Goal: Communication & Community: Answer question/provide support

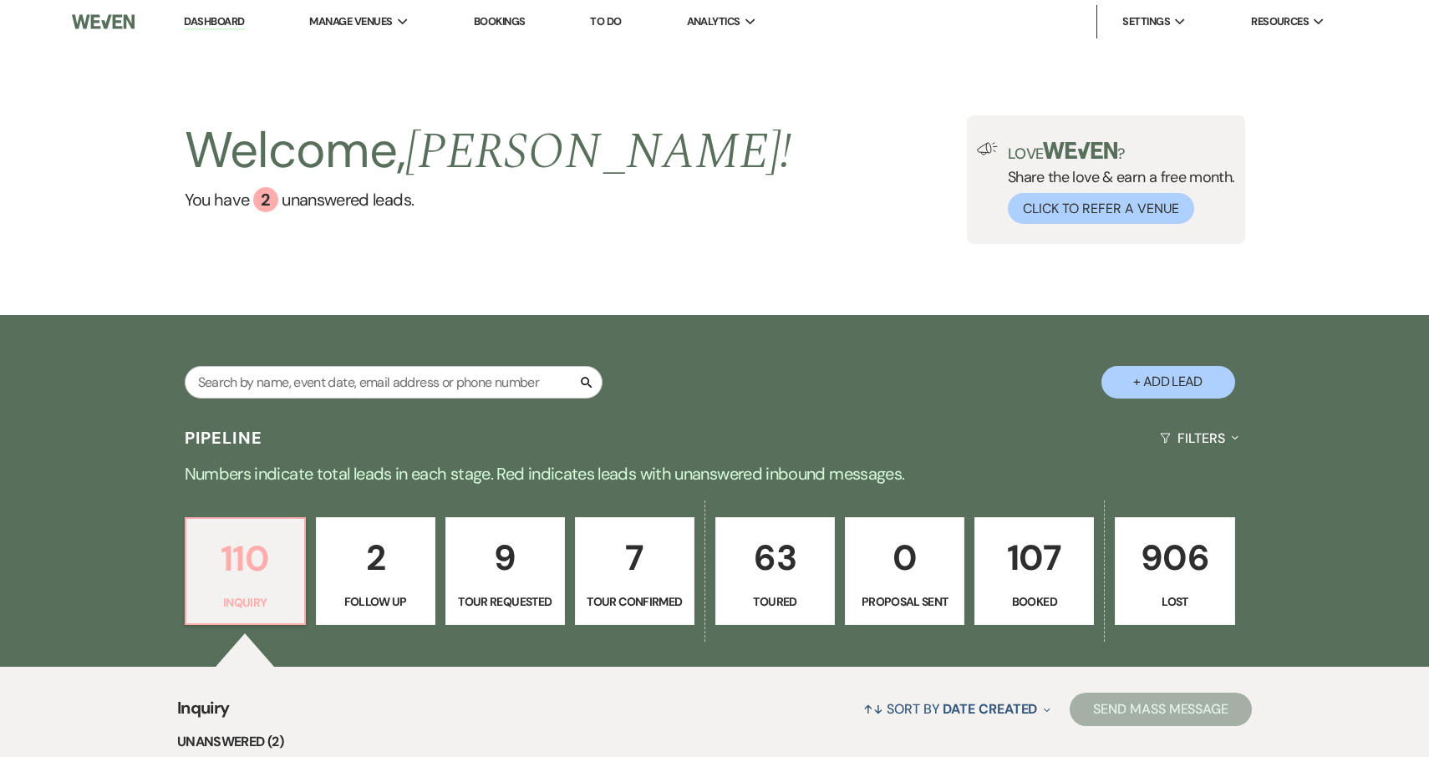
click at [252, 568] on p "110" at bounding box center [245, 559] width 98 height 56
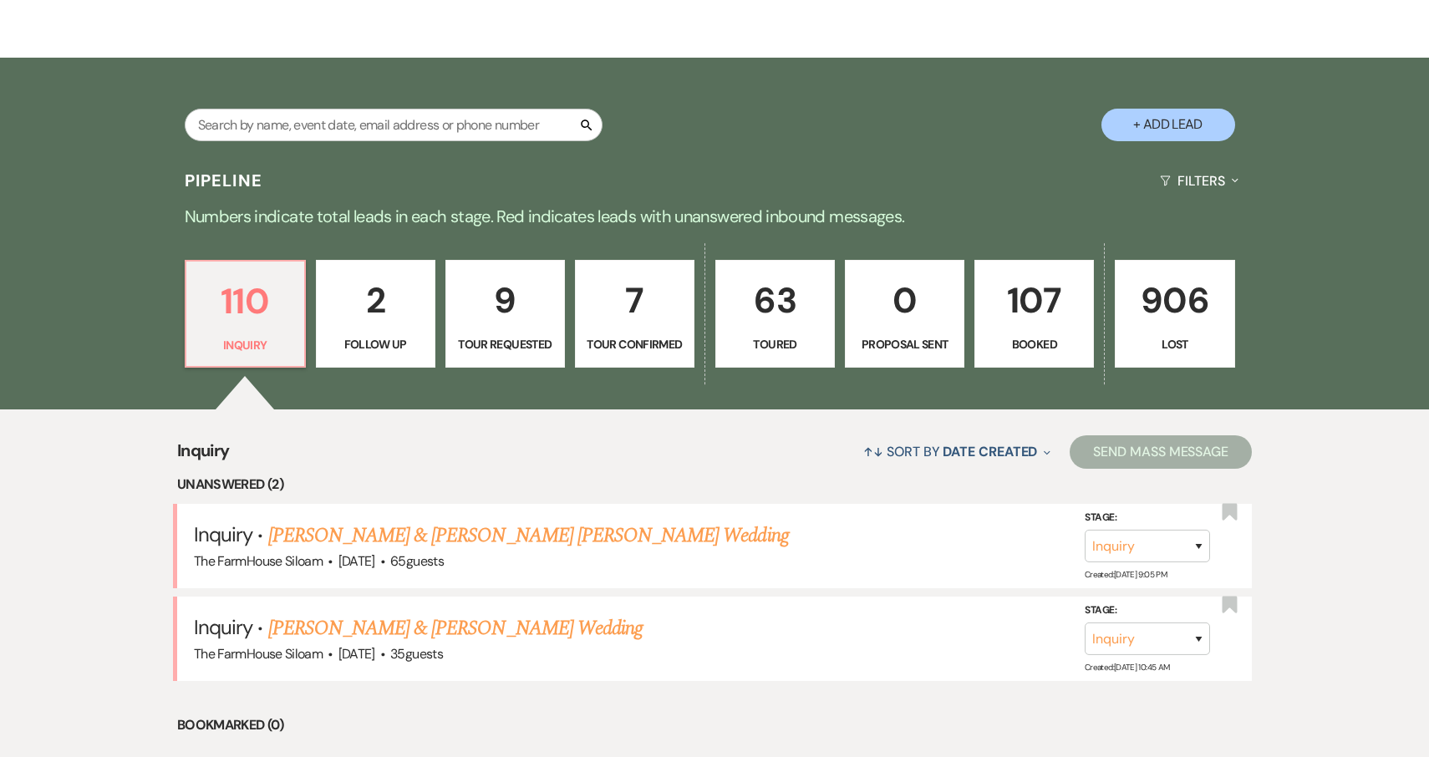
scroll to position [384, 0]
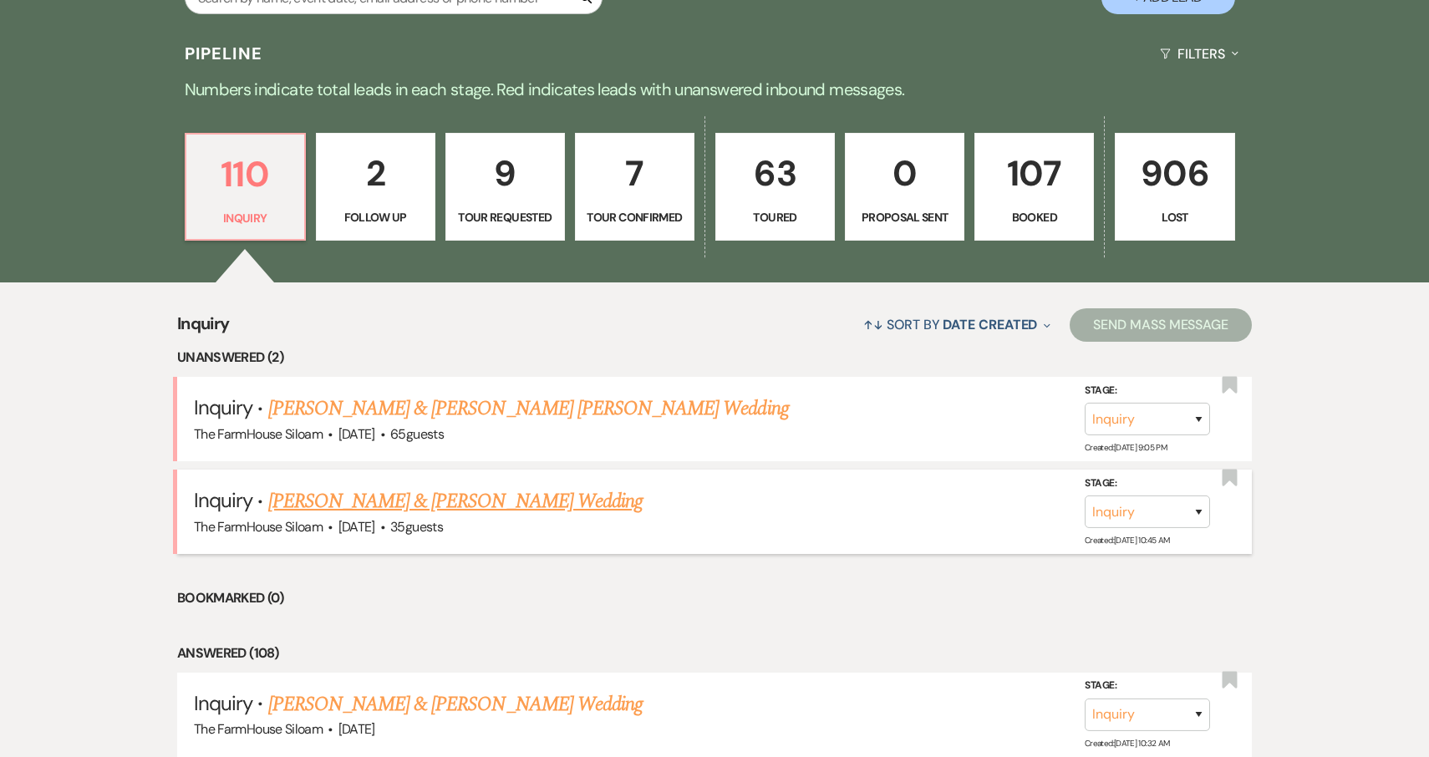
click at [344, 502] on link "[PERSON_NAME] & [PERSON_NAME] Wedding" at bounding box center [455, 501] width 374 height 30
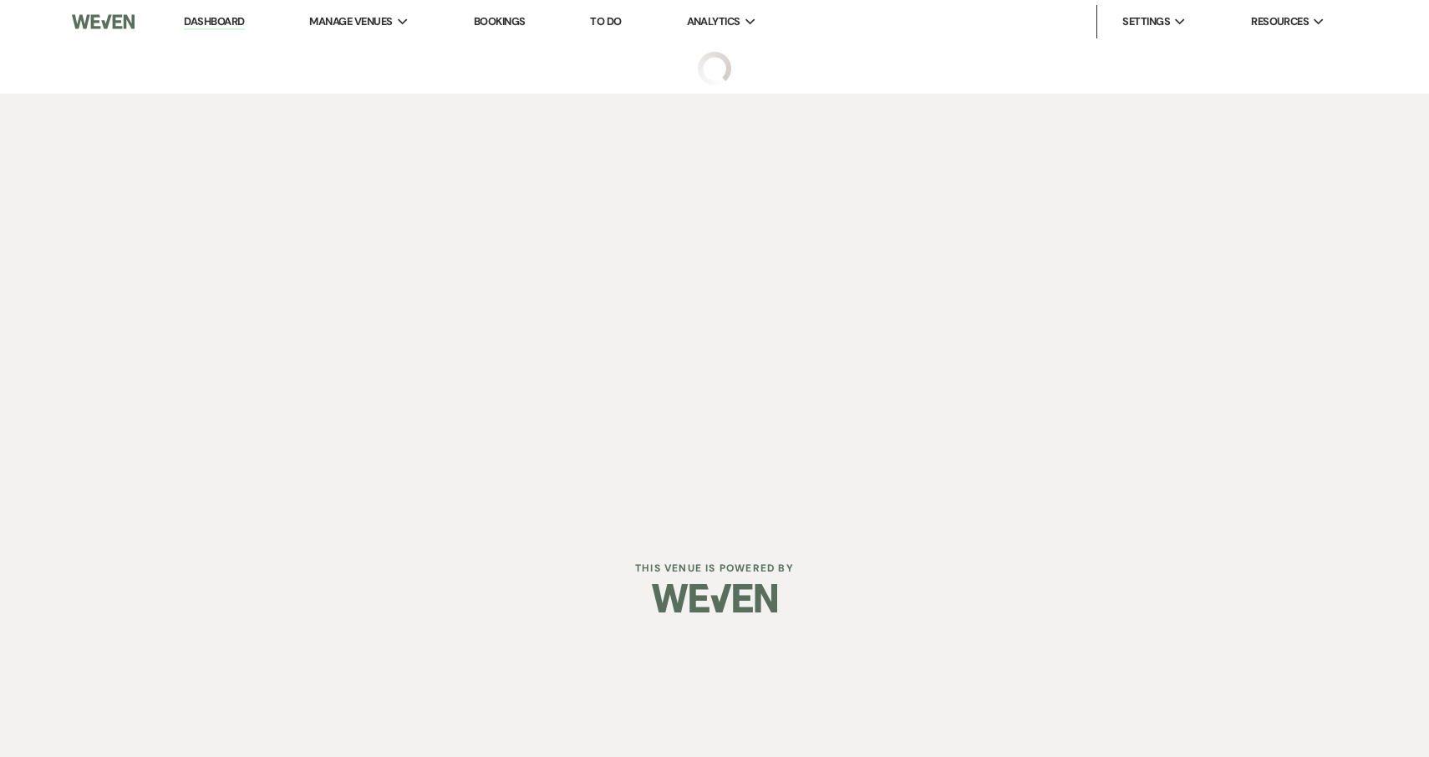
select select "5"
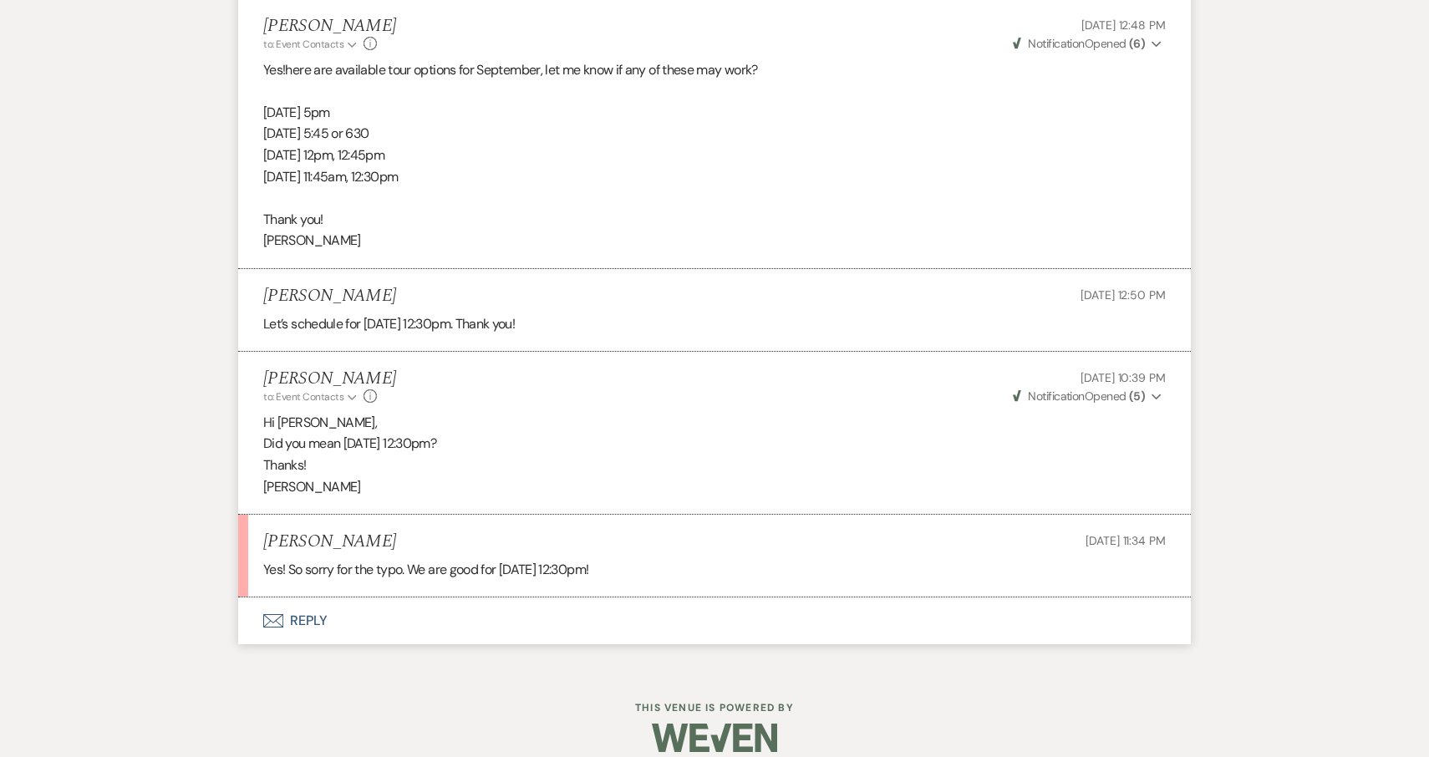
scroll to position [2396, 0]
click at [305, 600] on button "Envelope Reply" at bounding box center [714, 621] width 953 height 47
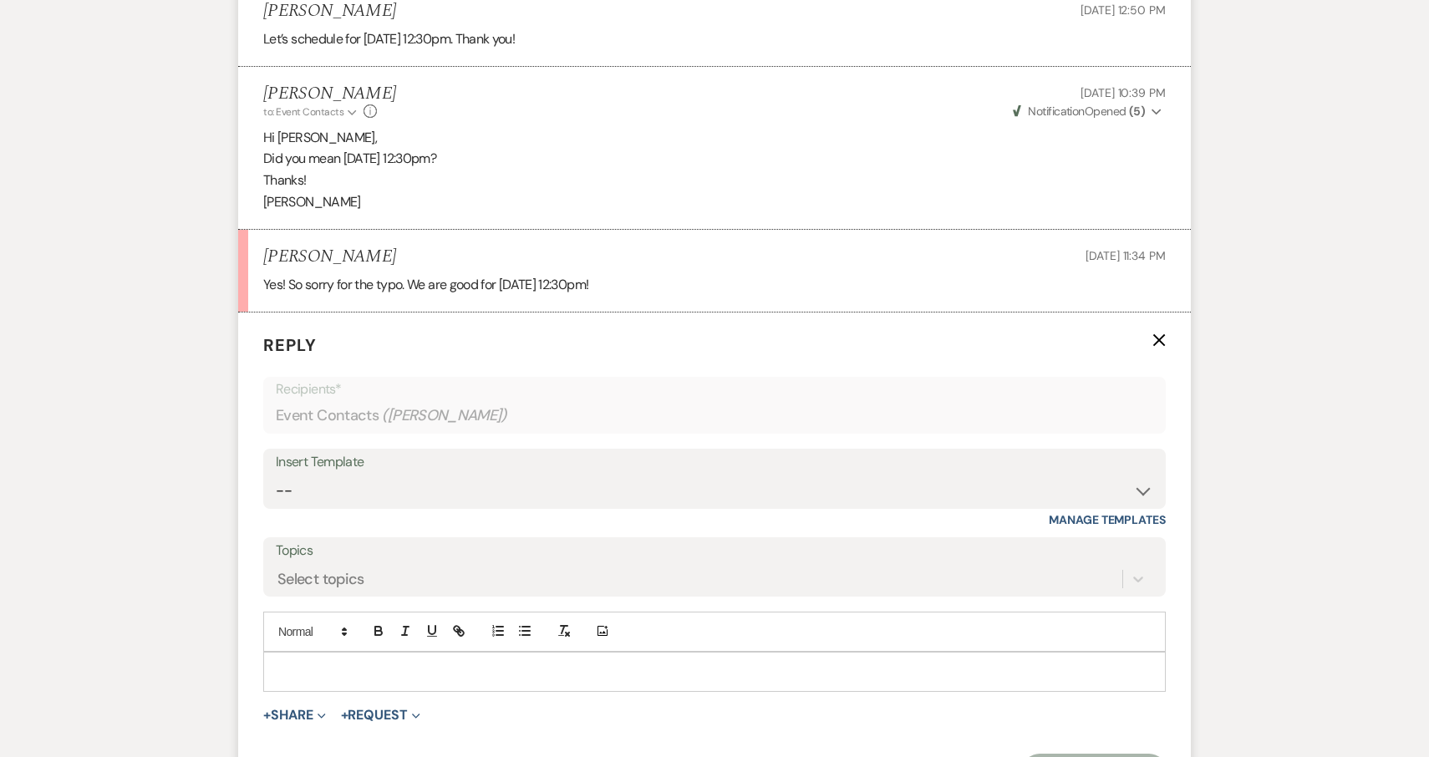
scroll to position [2714, 0]
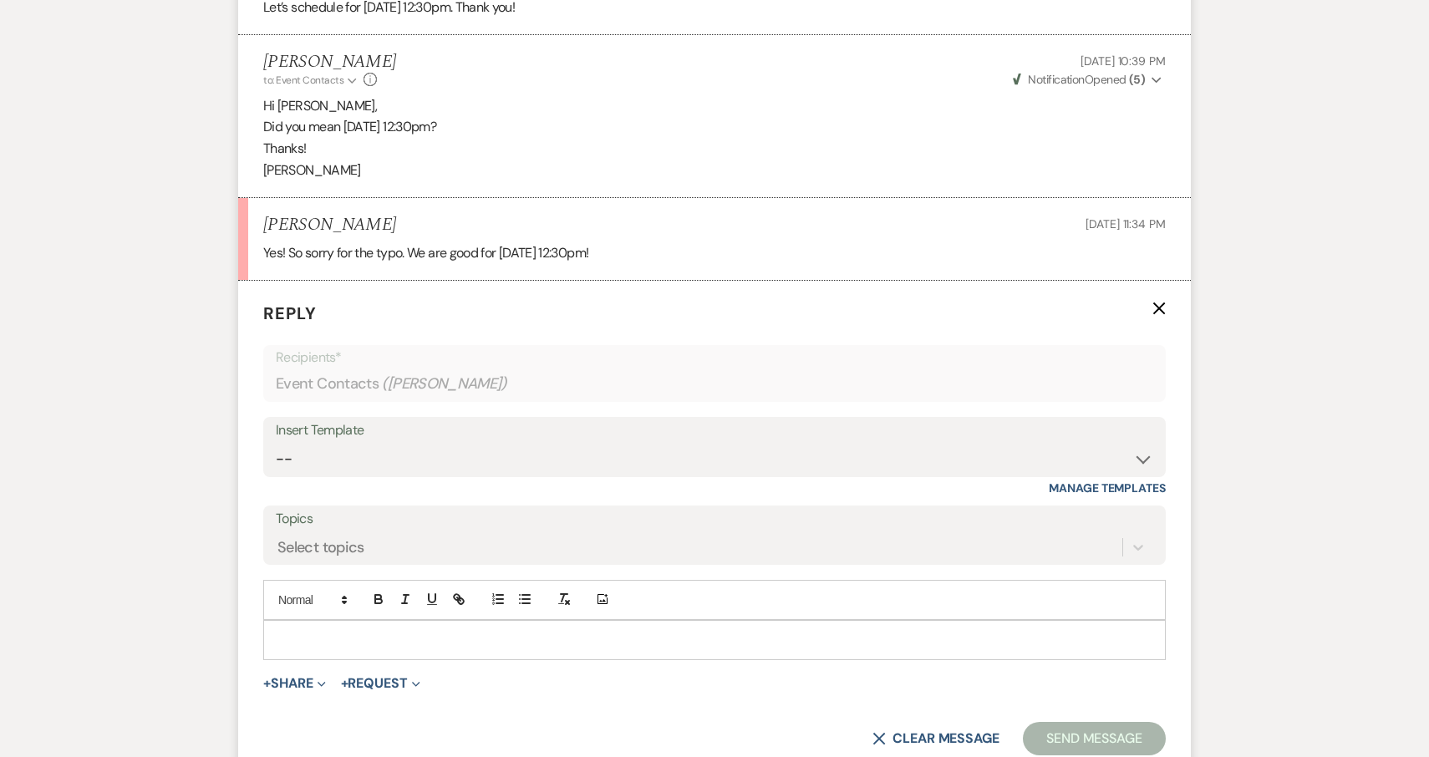
click at [297, 631] on p at bounding box center [715, 640] width 876 height 18
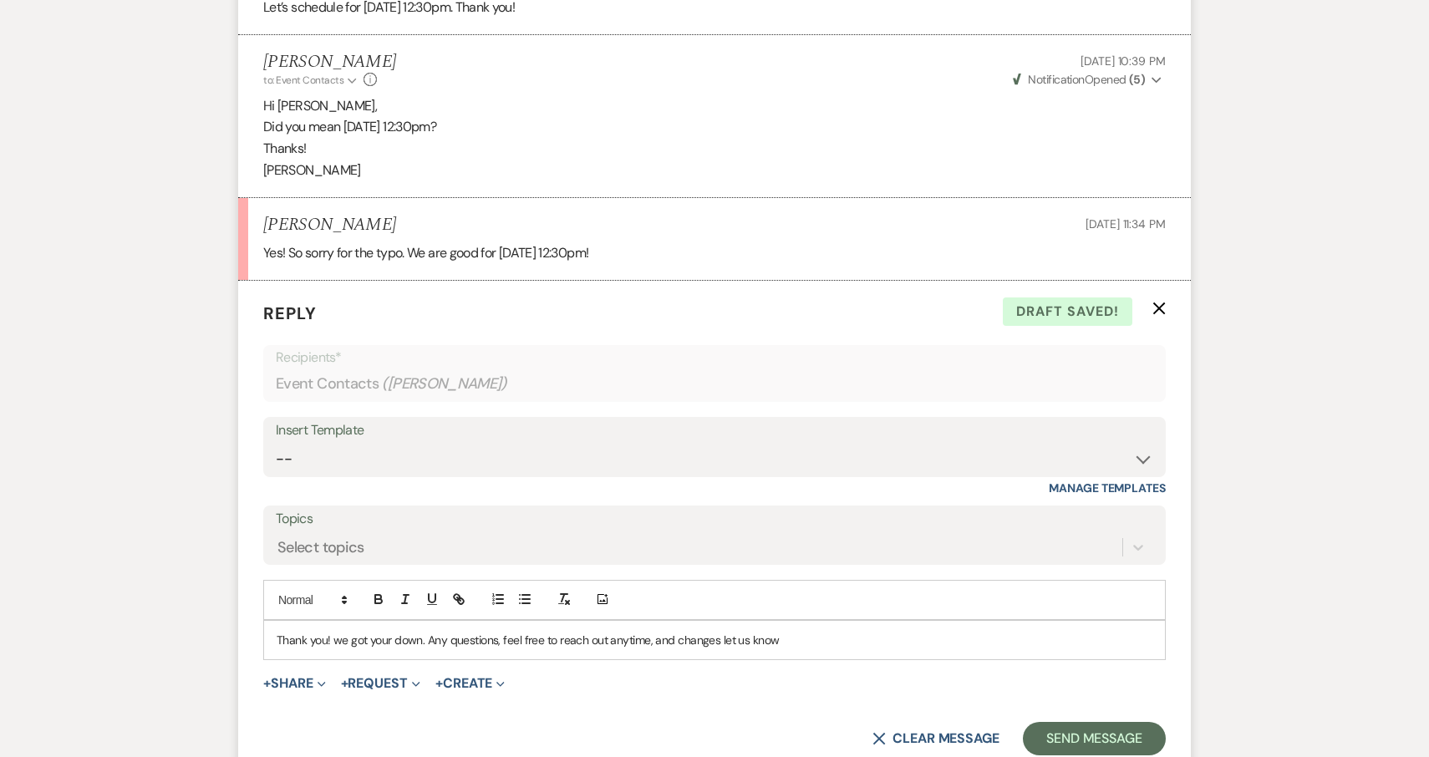
click at [651, 631] on p "Thank you! we got your down. Any questions, feel free to reach out anytime, and…" at bounding box center [715, 640] width 876 height 18
click at [340, 631] on p "Thank you! we got your down. Any questions, feel free to reach out anytime and …" at bounding box center [715, 640] width 876 height 18
click at [391, 631] on p "Thank you! We got your down. Any questions, feel free to reach out anytime and …" at bounding box center [715, 640] width 876 height 18
click at [671, 631] on p "Thank you! We got you down. Any questions, feel free to reach out anytime and c…" at bounding box center [715, 640] width 876 height 18
click at [736, 631] on p "Thank you! We got you down. Any questions, feel free to reach out anytime and a…" at bounding box center [715, 640] width 876 height 18
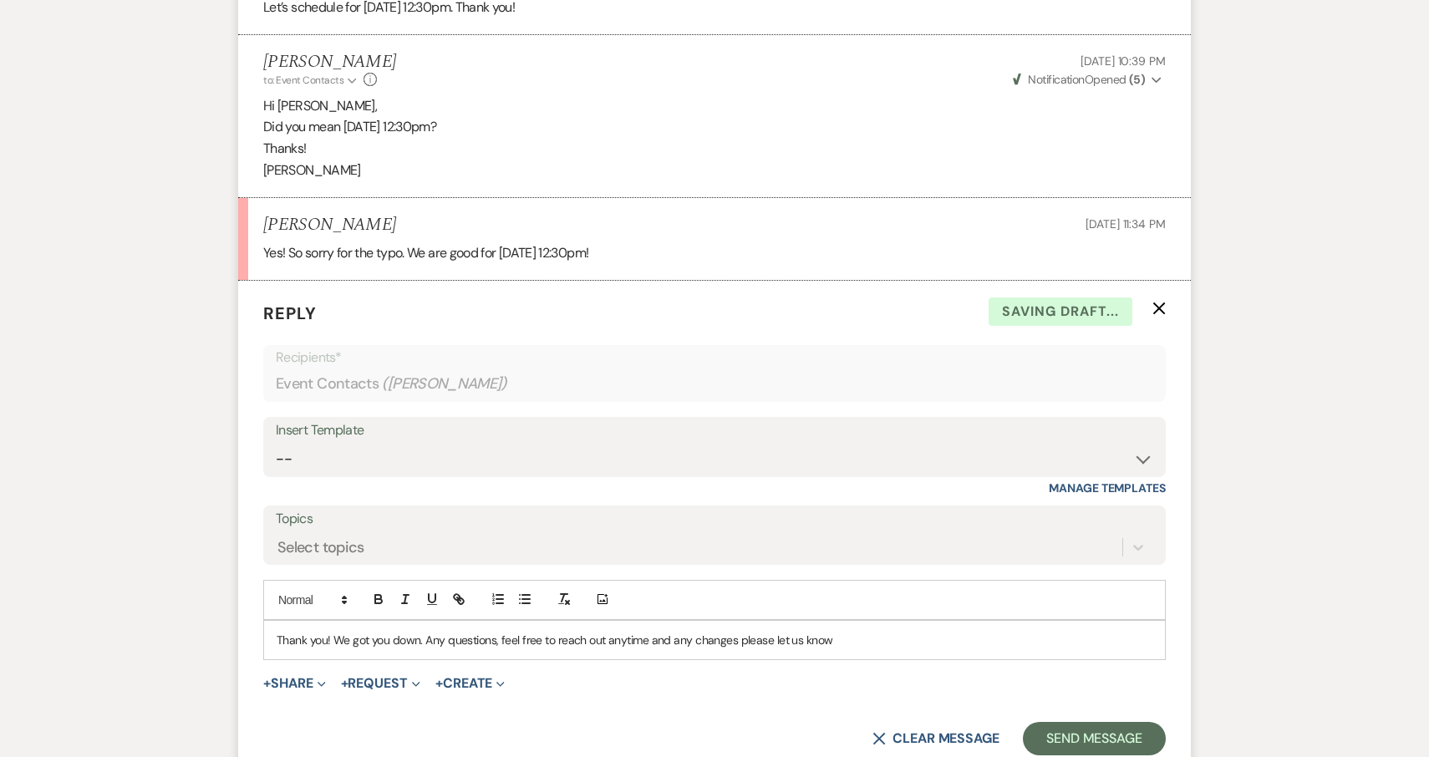
click at [839, 631] on p "Thank you! We got you down. Any questions, feel free to reach out anytime and a…" at bounding box center [715, 640] width 876 height 18
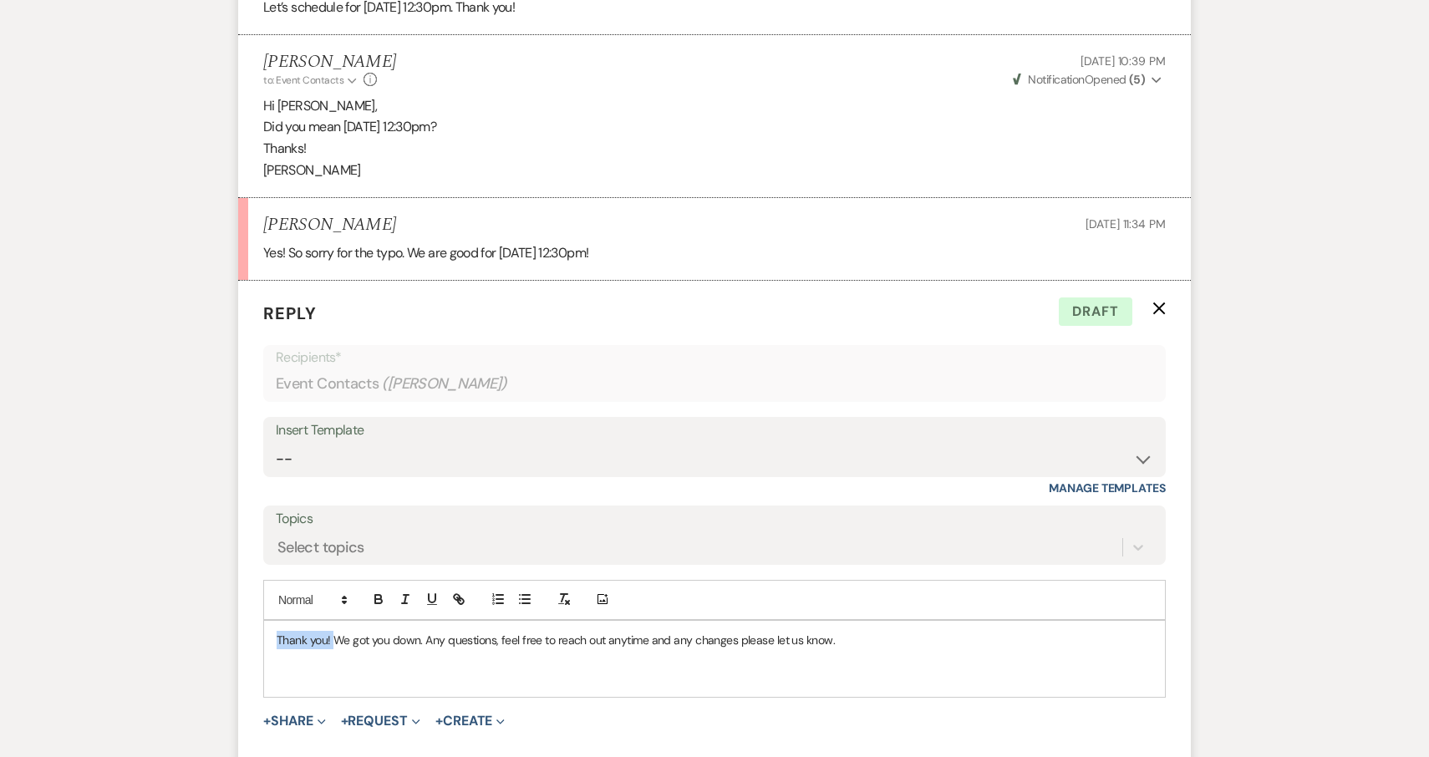
drag, startPoint x: 333, startPoint y: 619, endPoint x: 254, endPoint y: 612, distance: 78.9
click at [254, 612] on form "Reply X Draft Recipients* Event Contacts ( [PERSON_NAME] ) Insert Template -- B…" at bounding box center [714, 547] width 953 height 532
click at [849, 631] on p "We got you down. Any questions, feel free to reach out anytime and any changes …" at bounding box center [715, 640] width 876 height 18
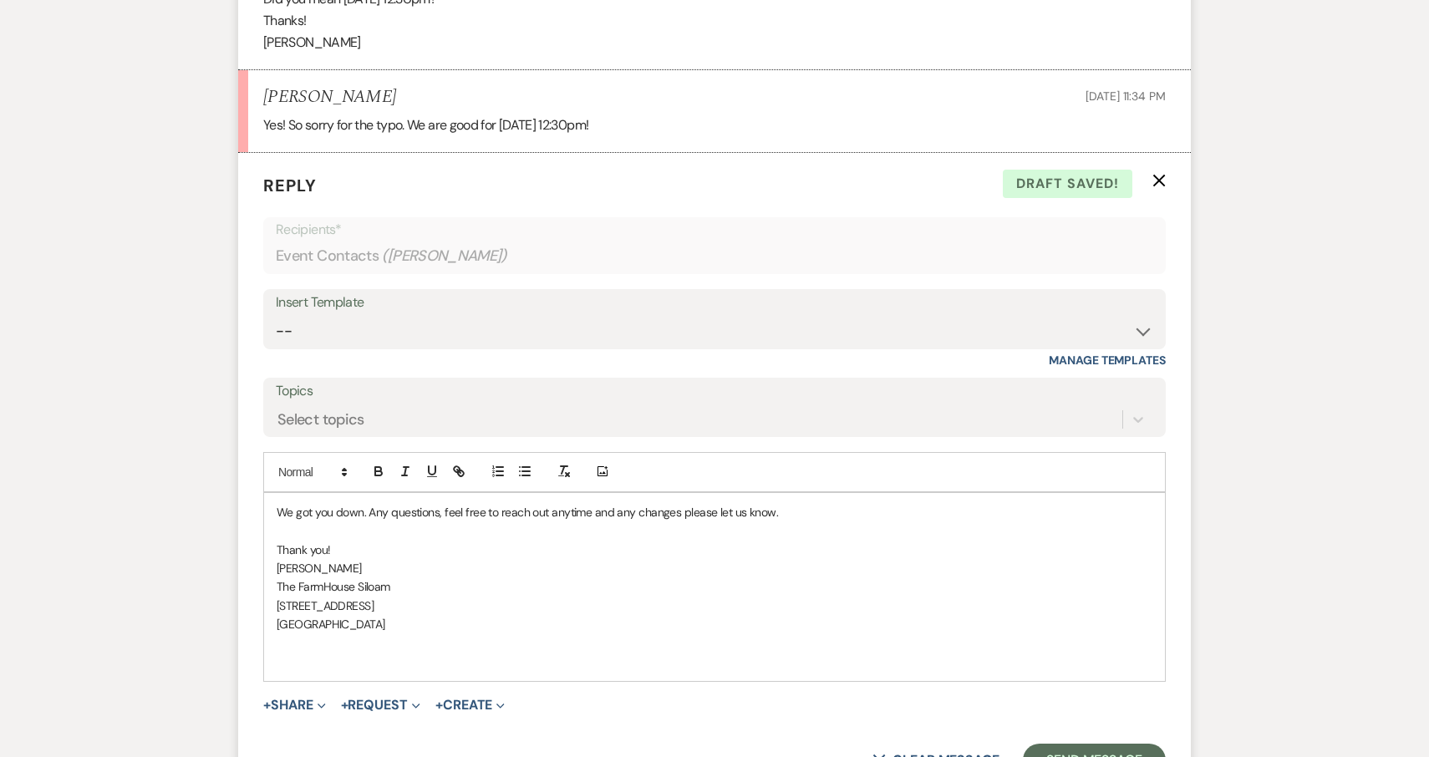
scroll to position [2843, 0]
click at [1127, 743] on button "Send Message" at bounding box center [1094, 759] width 143 height 33
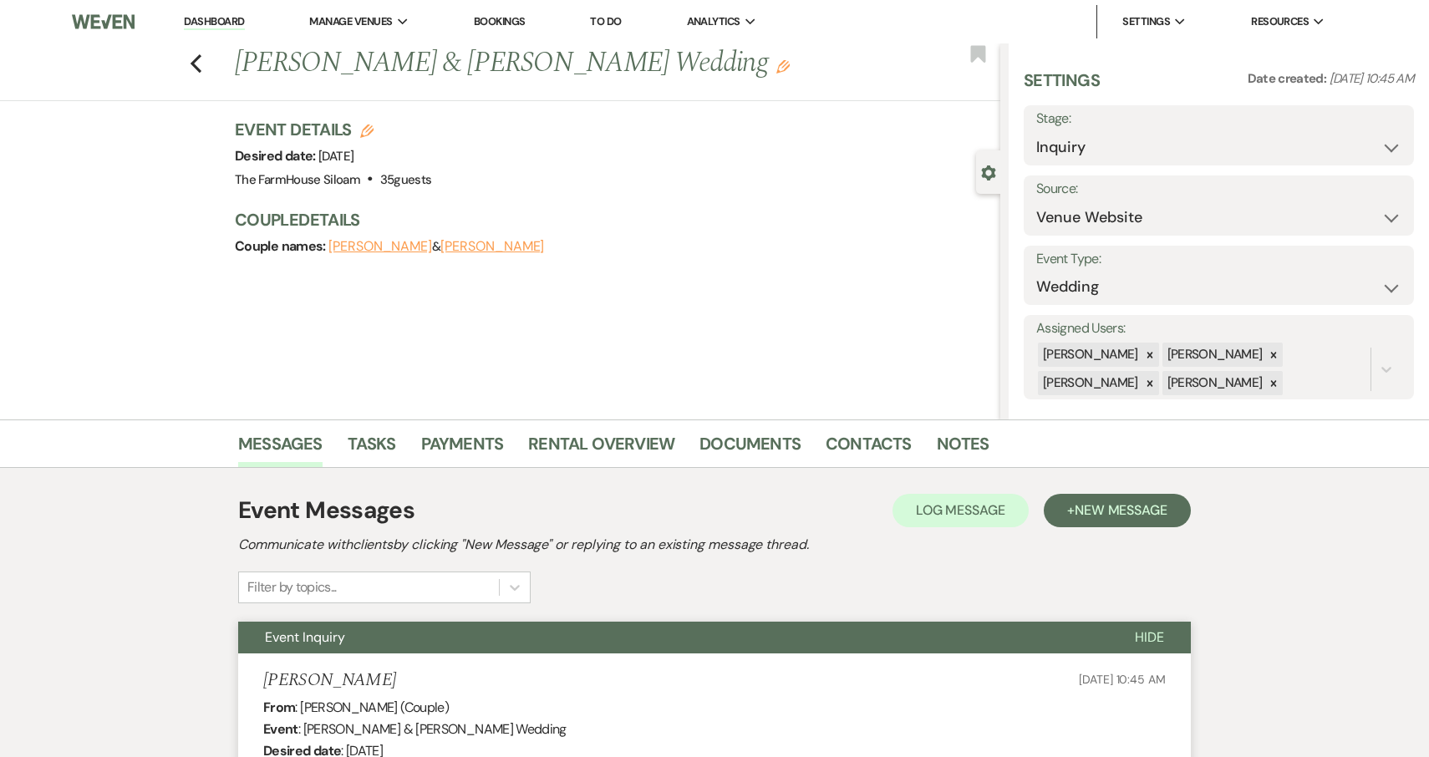
scroll to position [0, 0]
click at [777, 64] on icon "Edit" at bounding box center [783, 66] width 13 height 13
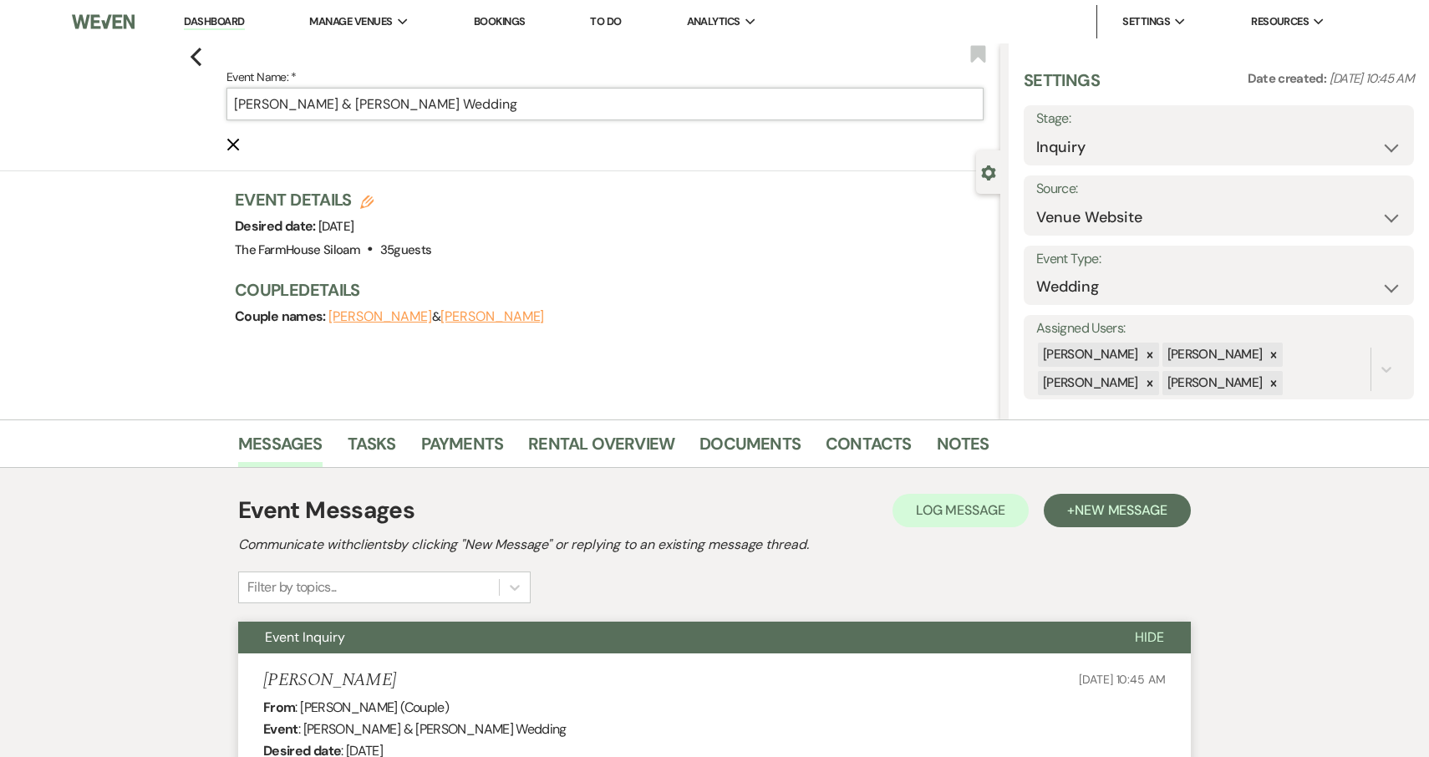
click at [560, 104] on input "[PERSON_NAME] & [PERSON_NAME] Wedding" at bounding box center [605, 104] width 757 height 33
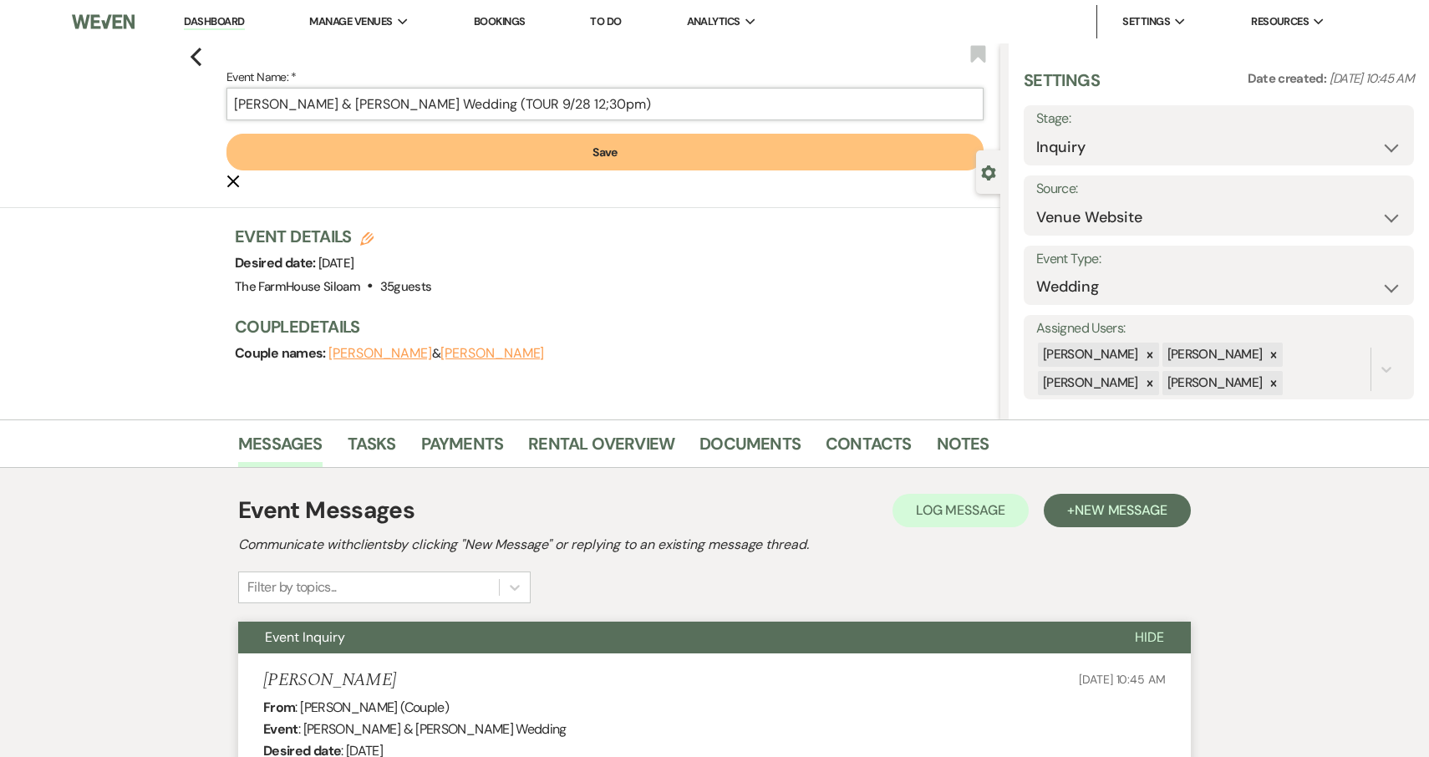
click at [530, 107] on input "[PERSON_NAME] & [PERSON_NAME] Wedding (TOUR 9/28 12;30pm)" at bounding box center [605, 104] width 757 height 33
type input "[PERSON_NAME] & [PERSON_NAME] Wedding (TOUR [DATE] 12:30pm)"
click at [590, 150] on button "Save" at bounding box center [605, 152] width 757 height 37
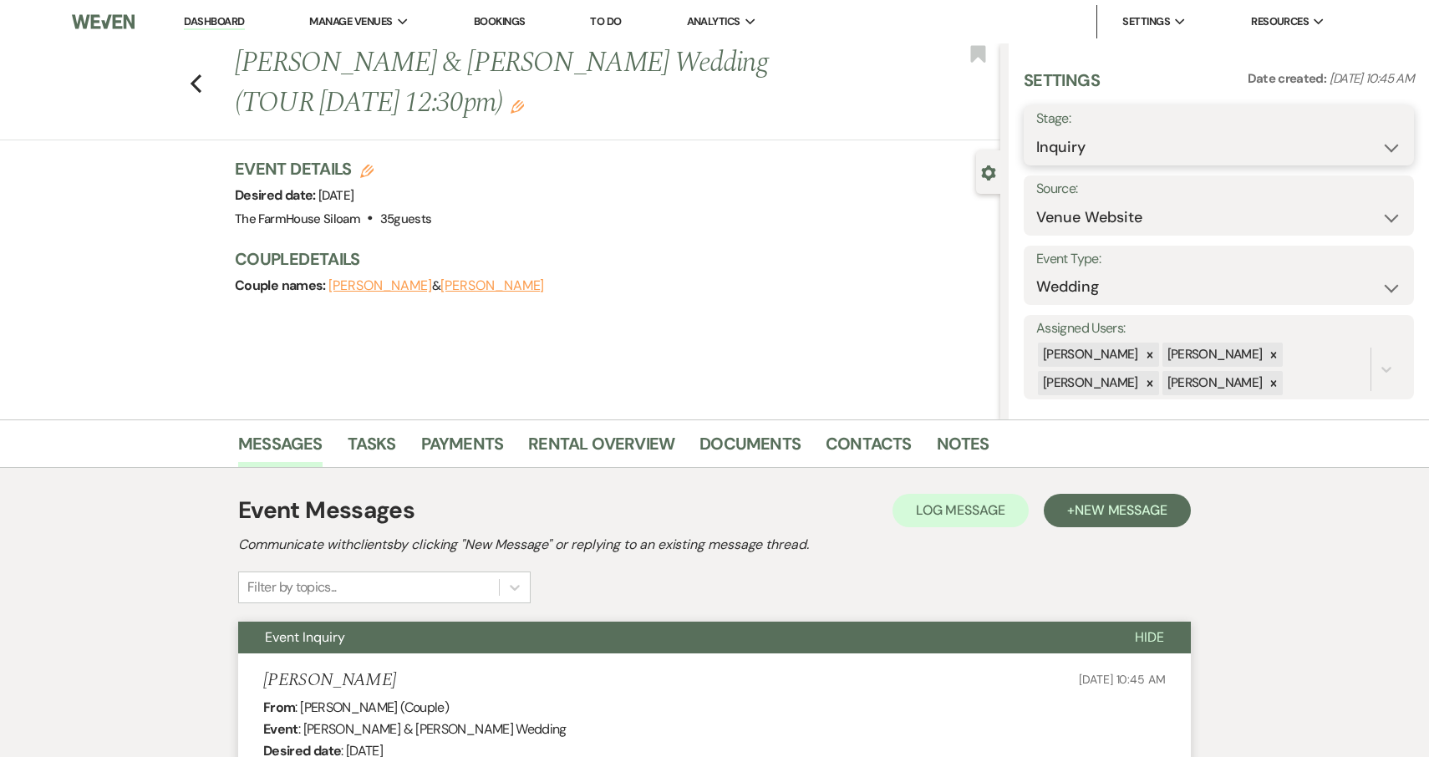
select select "4"
click at [1376, 133] on button "Save" at bounding box center [1373, 135] width 83 height 33
click at [196, 85] on use "button" at bounding box center [196, 83] width 11 height 18
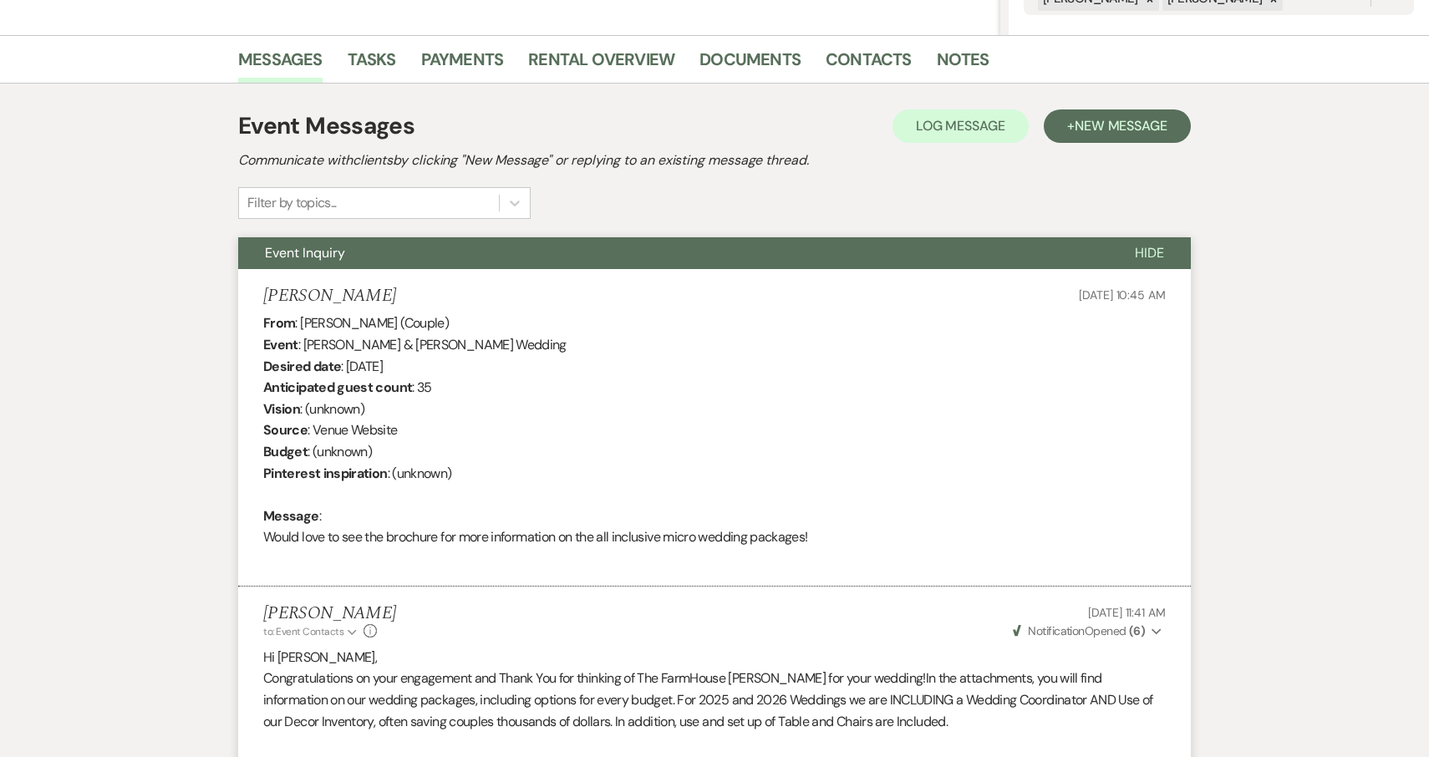
select select "4"
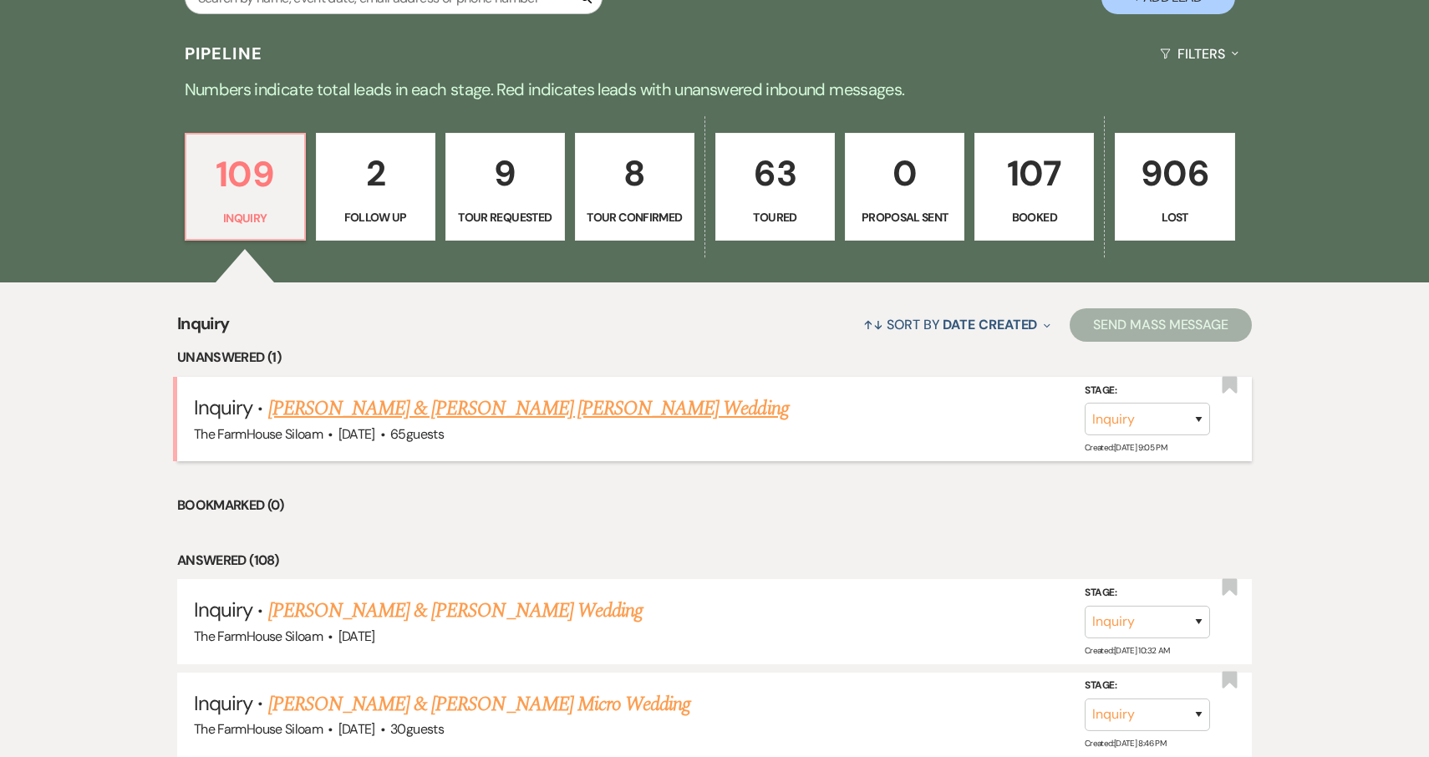
click at [382, 410] on link "[PERSON_NAME] & [PERSON_NAME] [PERSON_NAME] Wedding" at bounding box center [528, 409] width 521 height 30
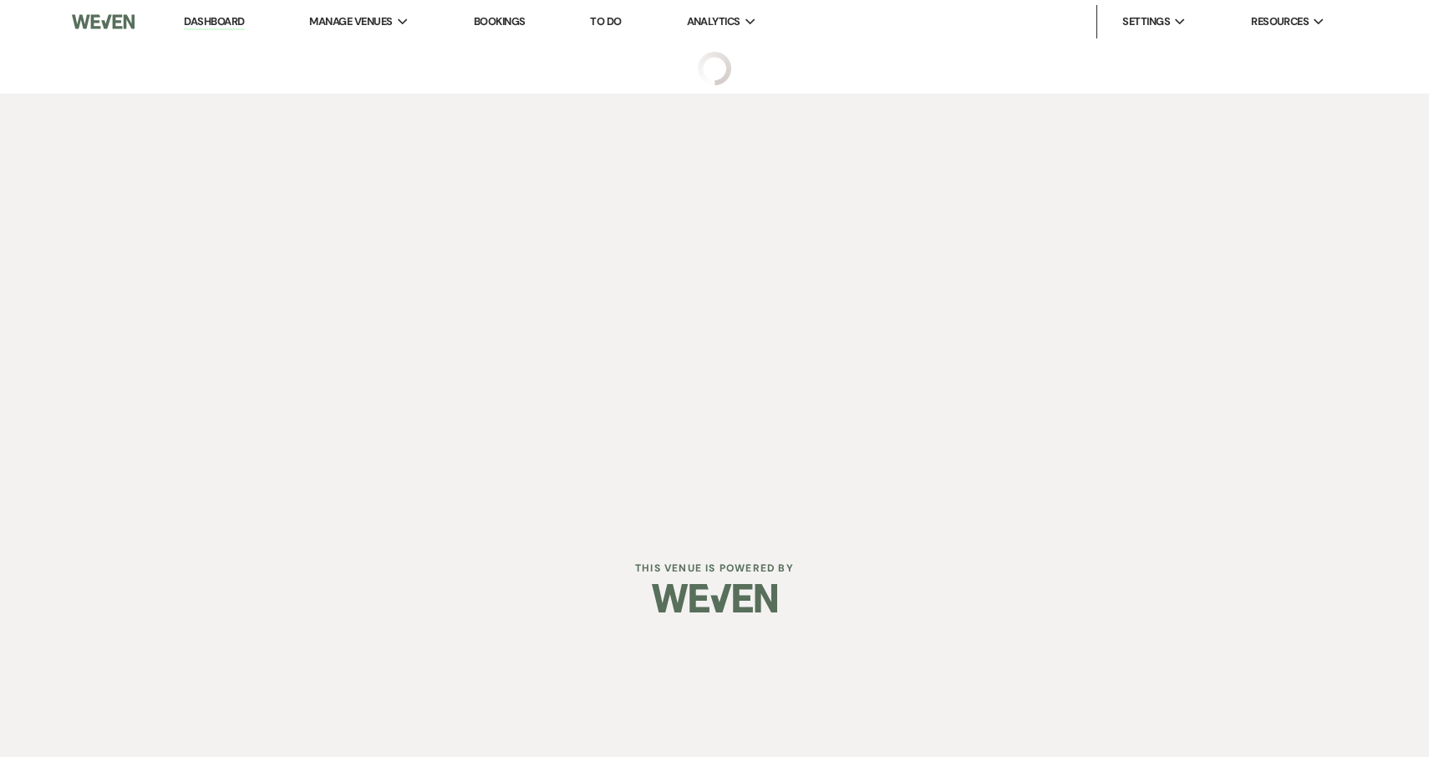
select select "5"
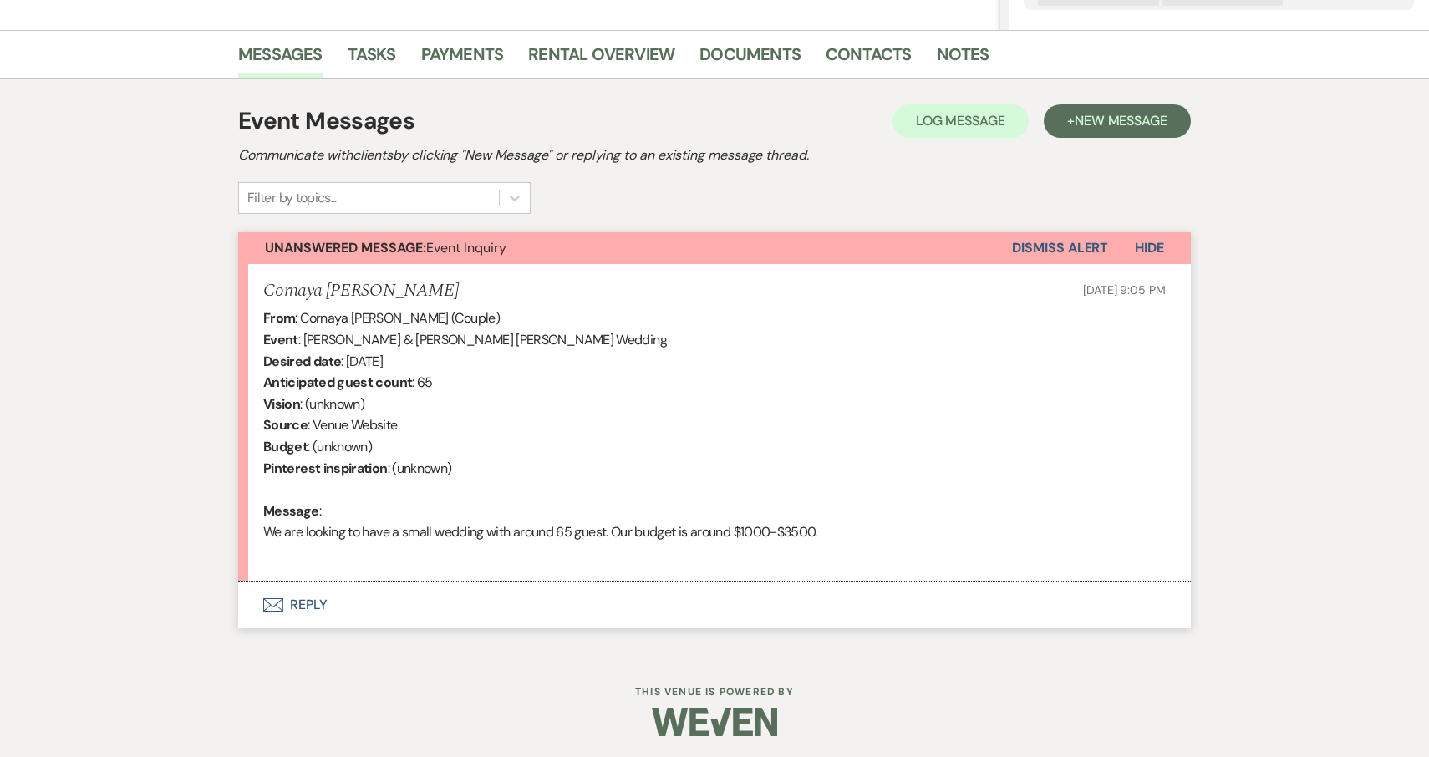
scroll to position [387, 0]
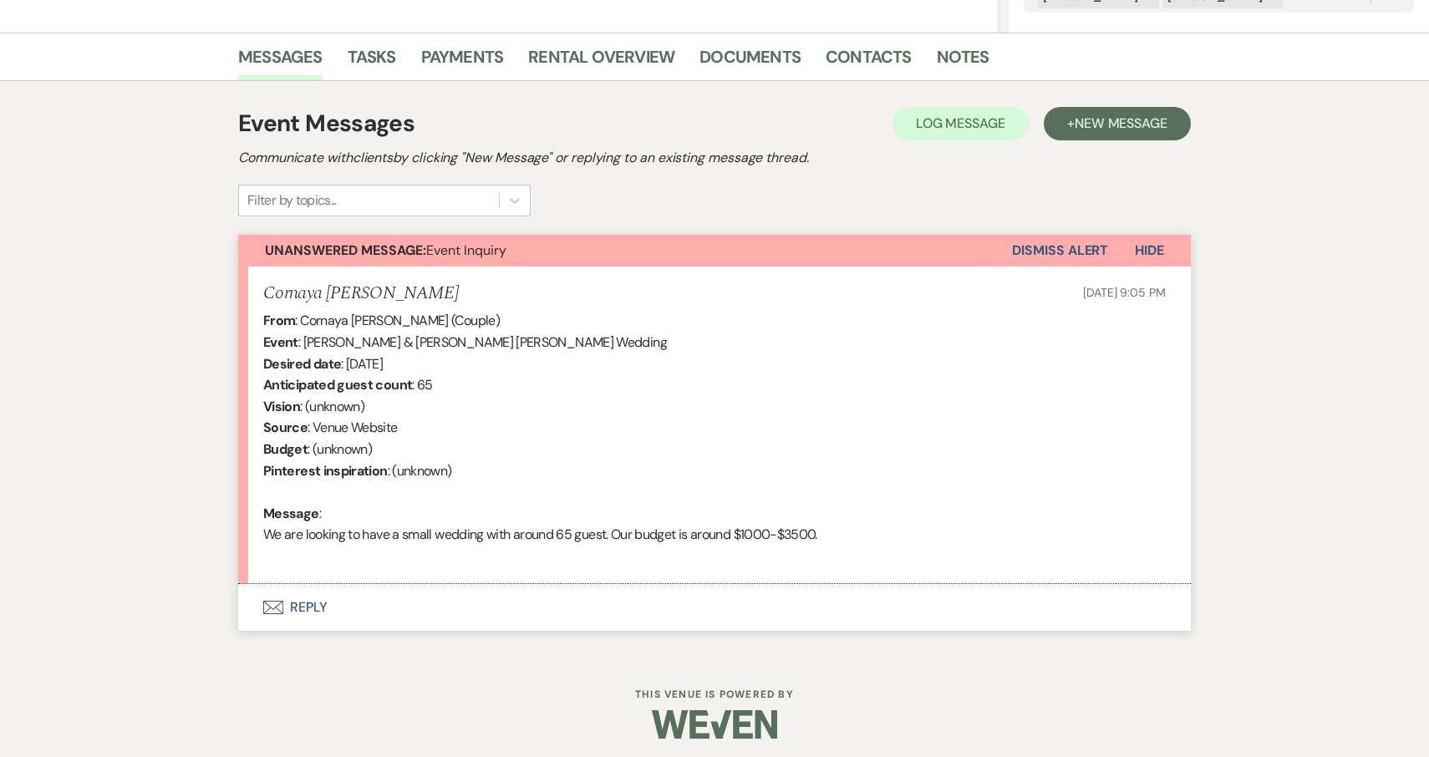
click at [306, 601] on button "Envelope Reply" at bounding box center [714, 607] width 953 height 47
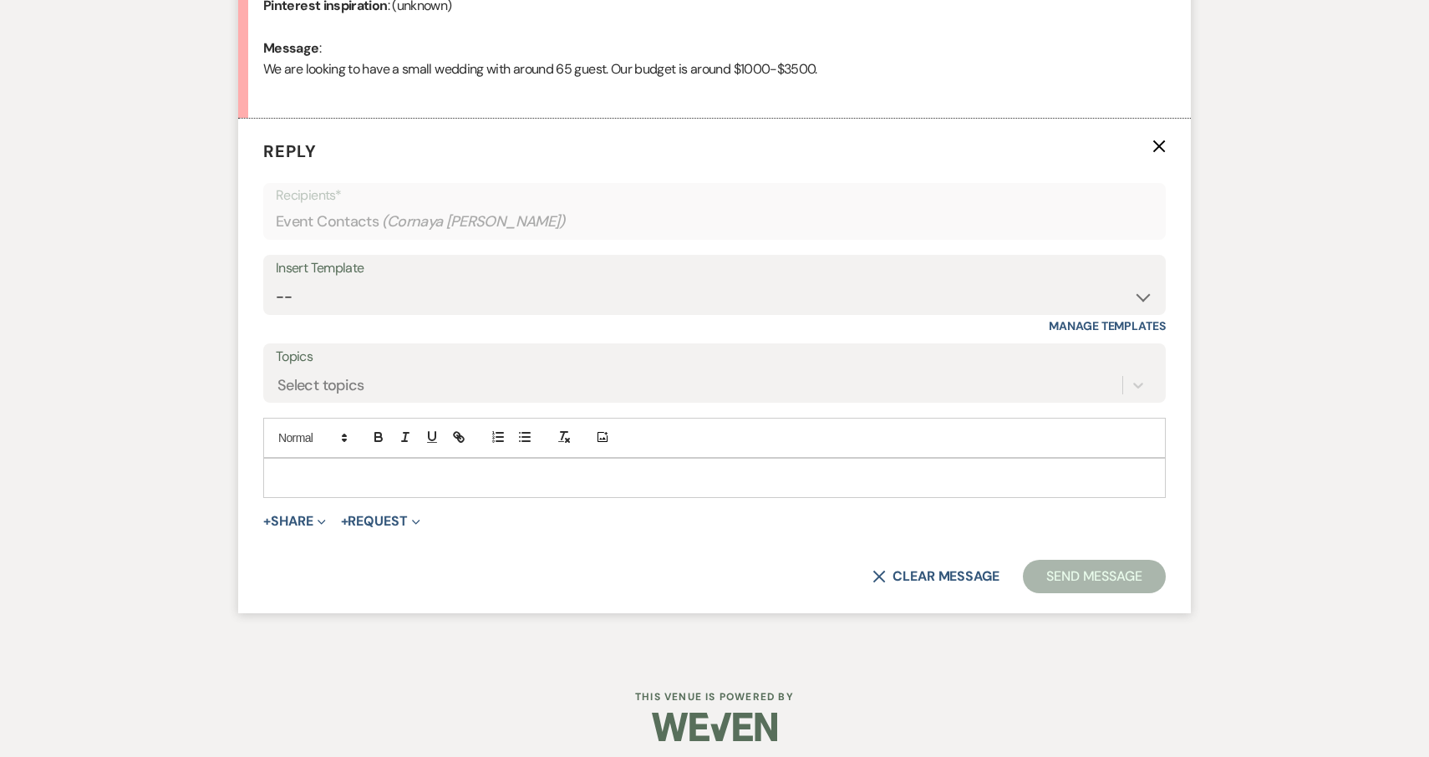
scroll to position [852, 0]
click at [393, 518] on button "+ Request Expand" at bounding box center [380, 522] width 79 height 13
click at [313, 516] on button "+ Share Expand" at bounding box center [294, 522] width 63 height 13
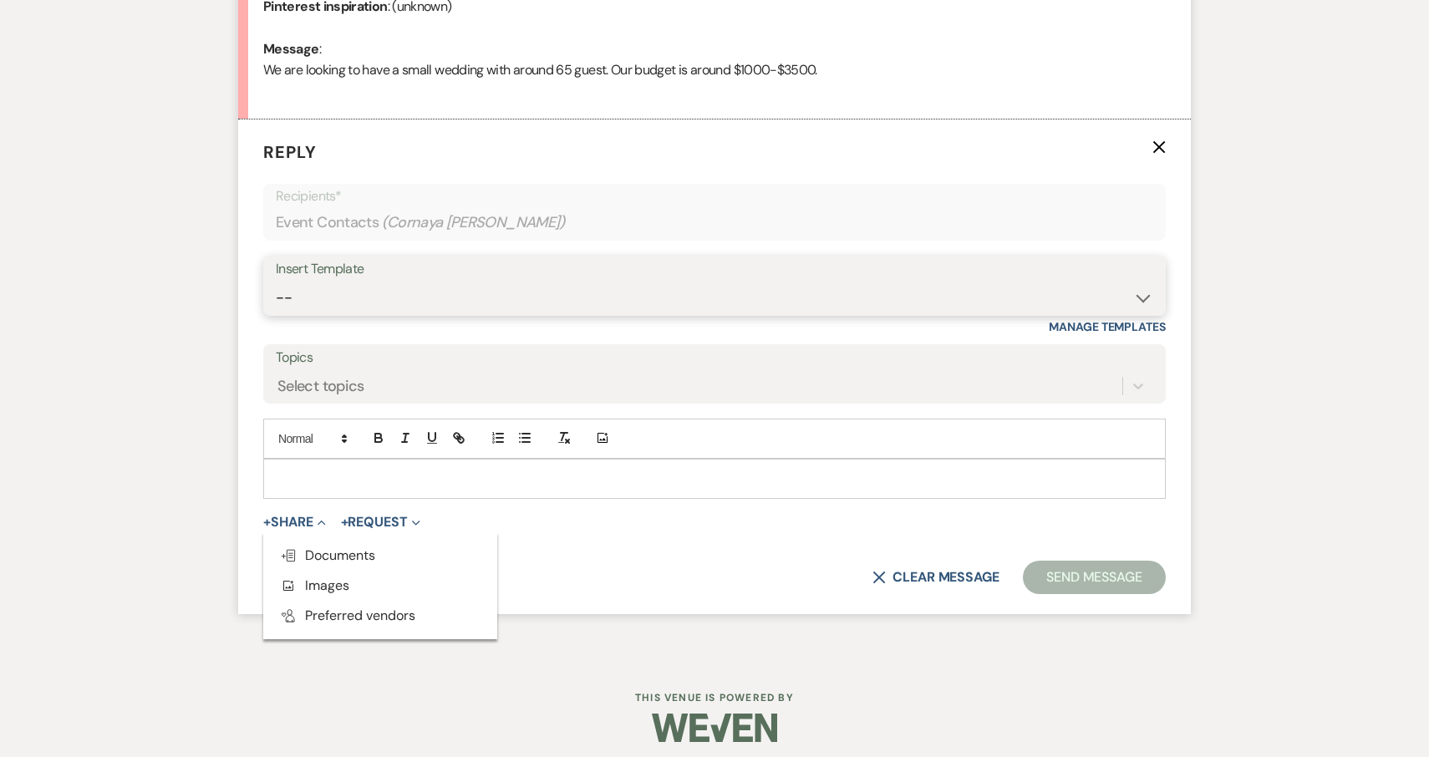
select select "2711"
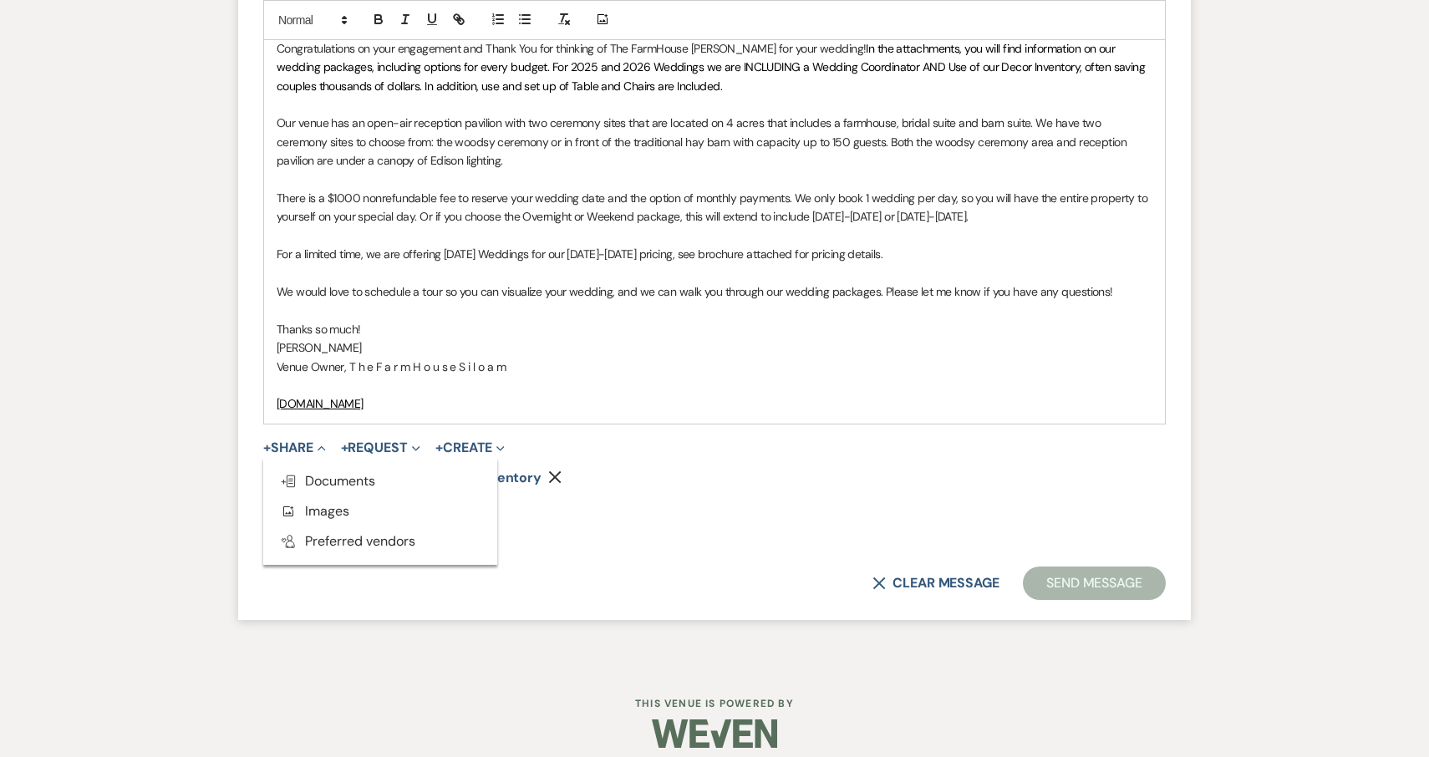
scroll to position [1281, 0]
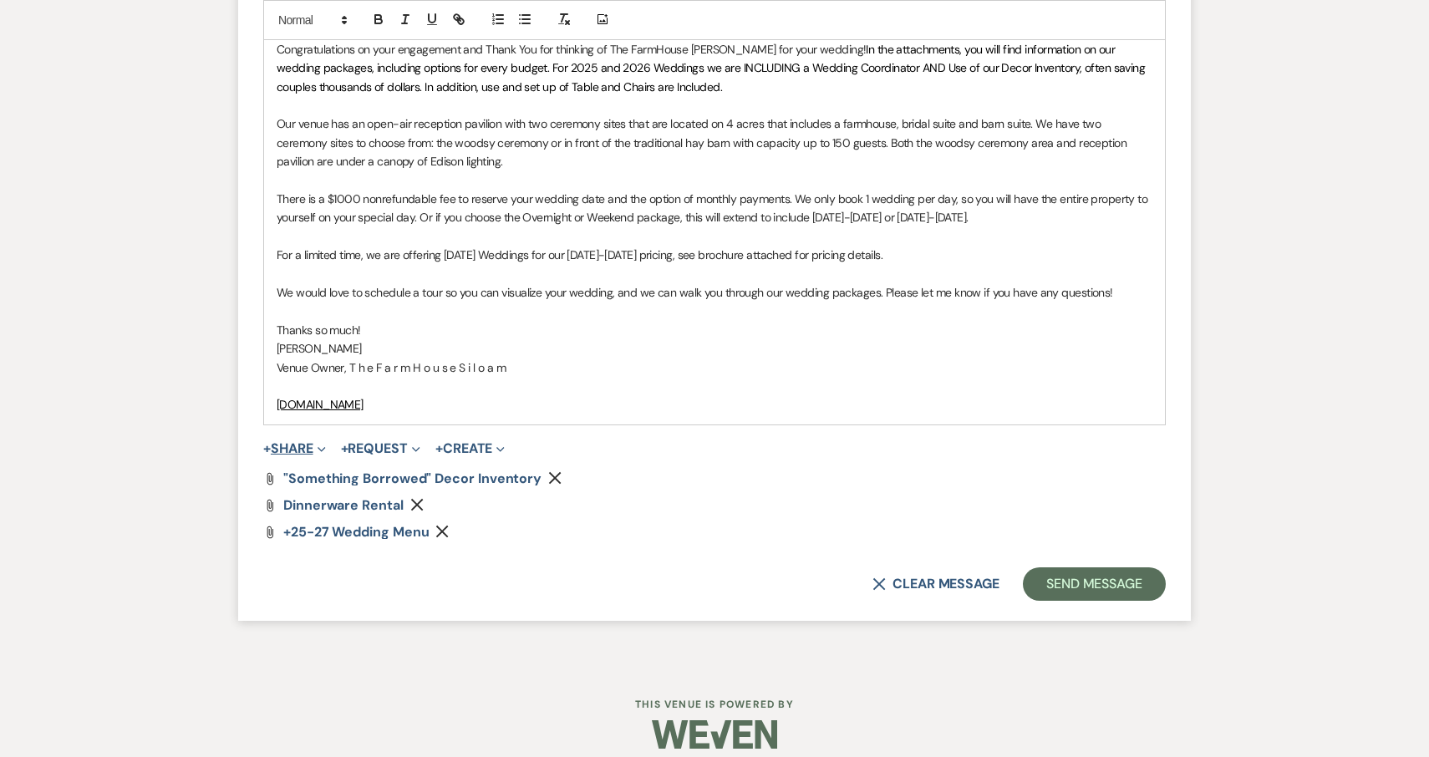
click at [316, 442] on button "+ Share Expand" at bounding box center [294, 448] width 63 height 13
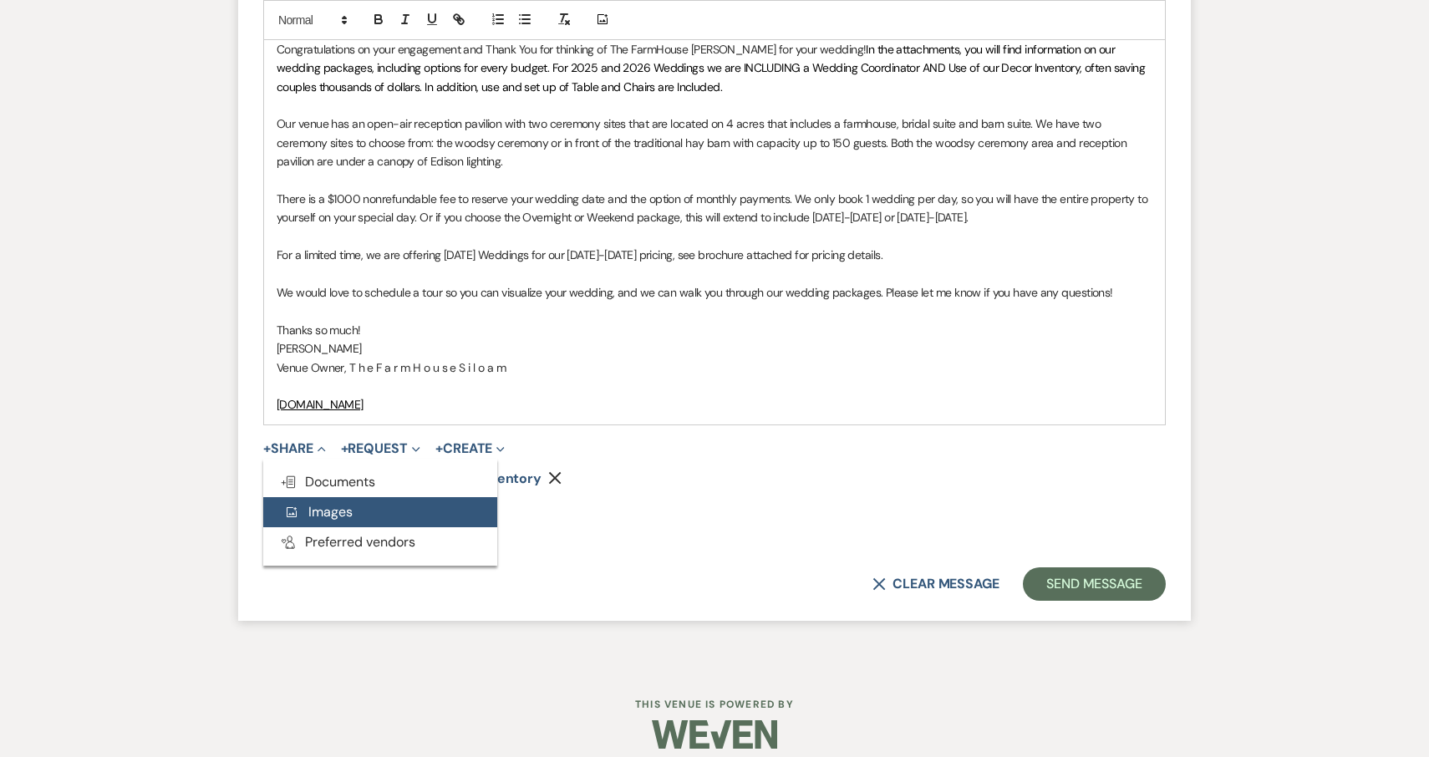
click at [328, 503] on span "Add Photo Images" at bounding box center [317, 512] width 69 height 18
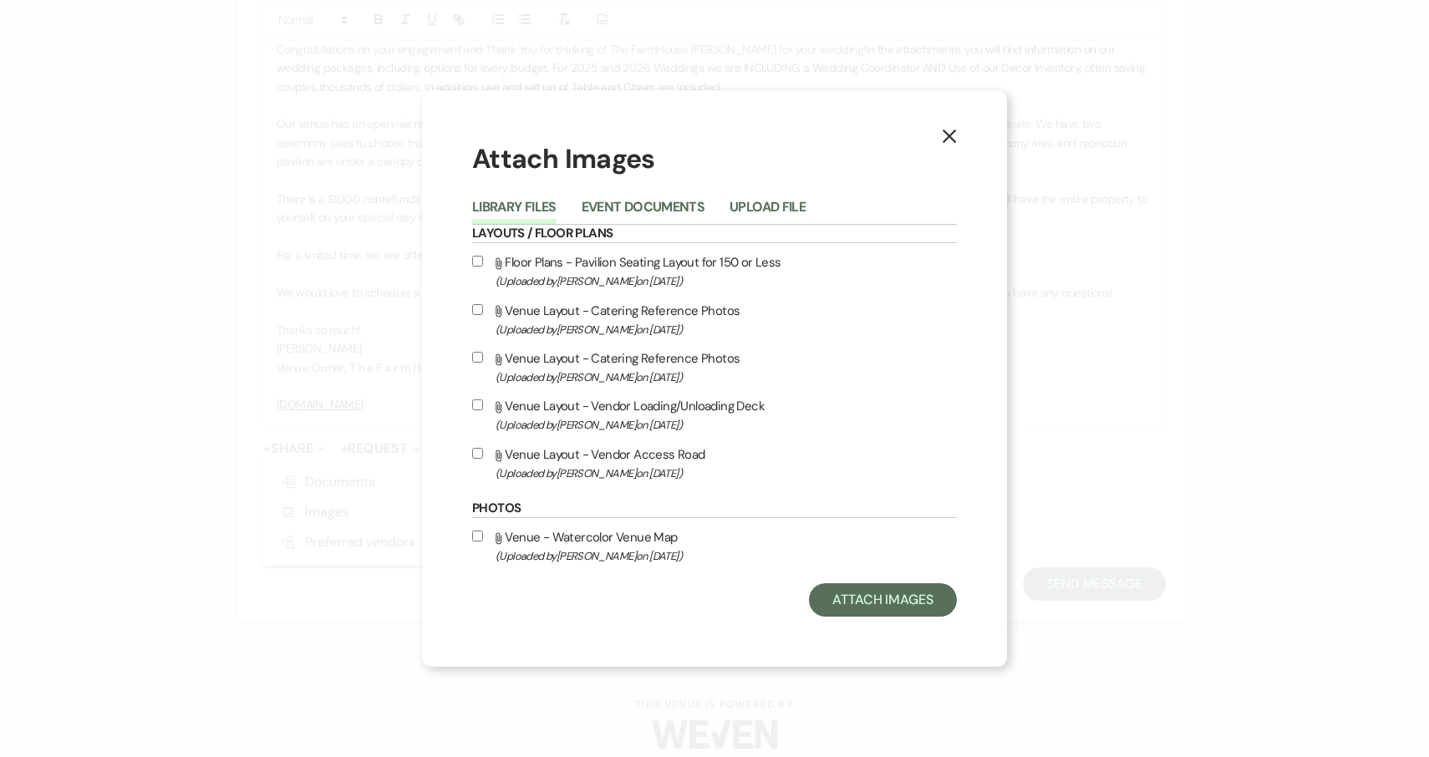
click at [476, 539] on input "Attach File Venue - Watercolor Venue Map (Uploaded by [PERSON_NAME] on [DATE] )" at bounding box center [477, 536] width 11 height 11
checkbox input "true"
click at [874, 602] on button "Attach Images" at bounding box center [883, 599] width 148 height 33
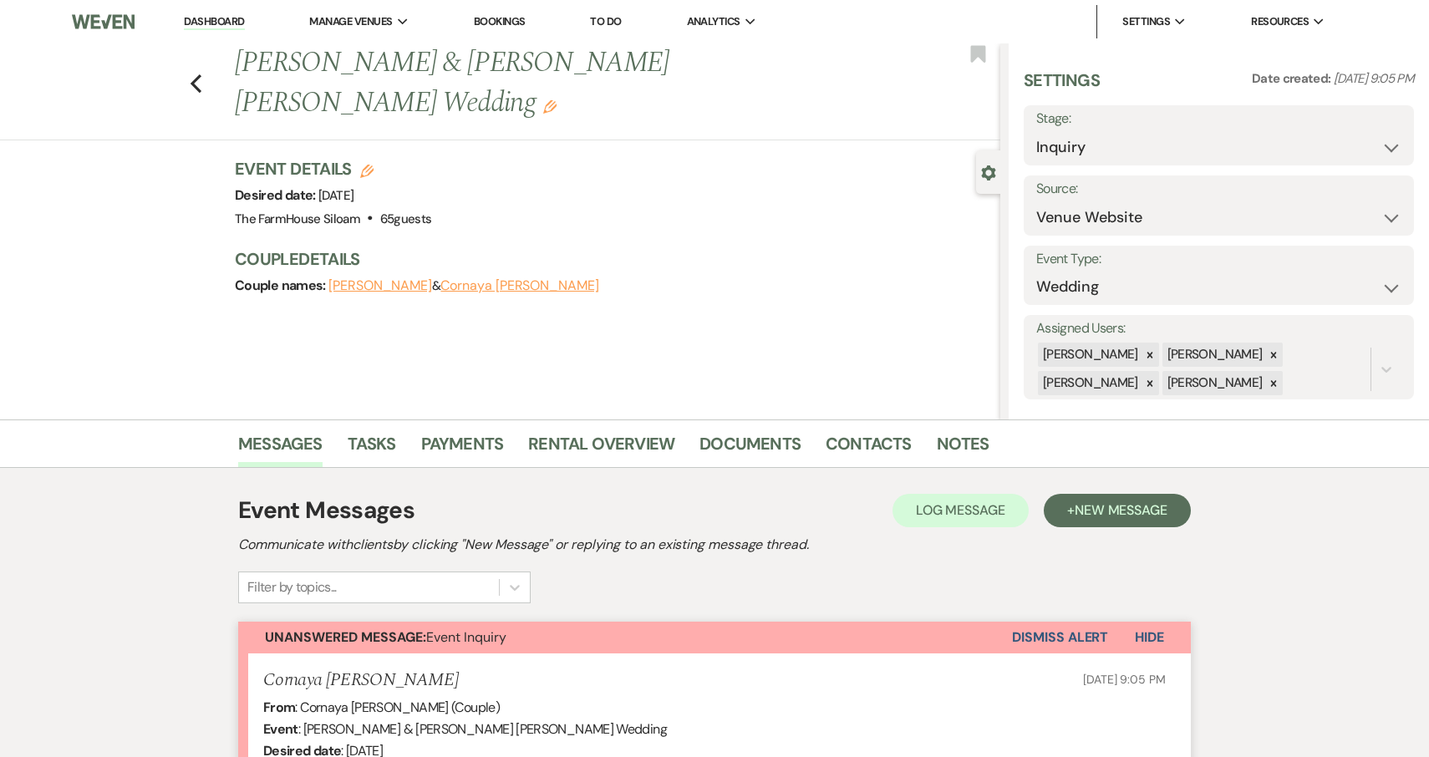
scroll to position [0, 0]
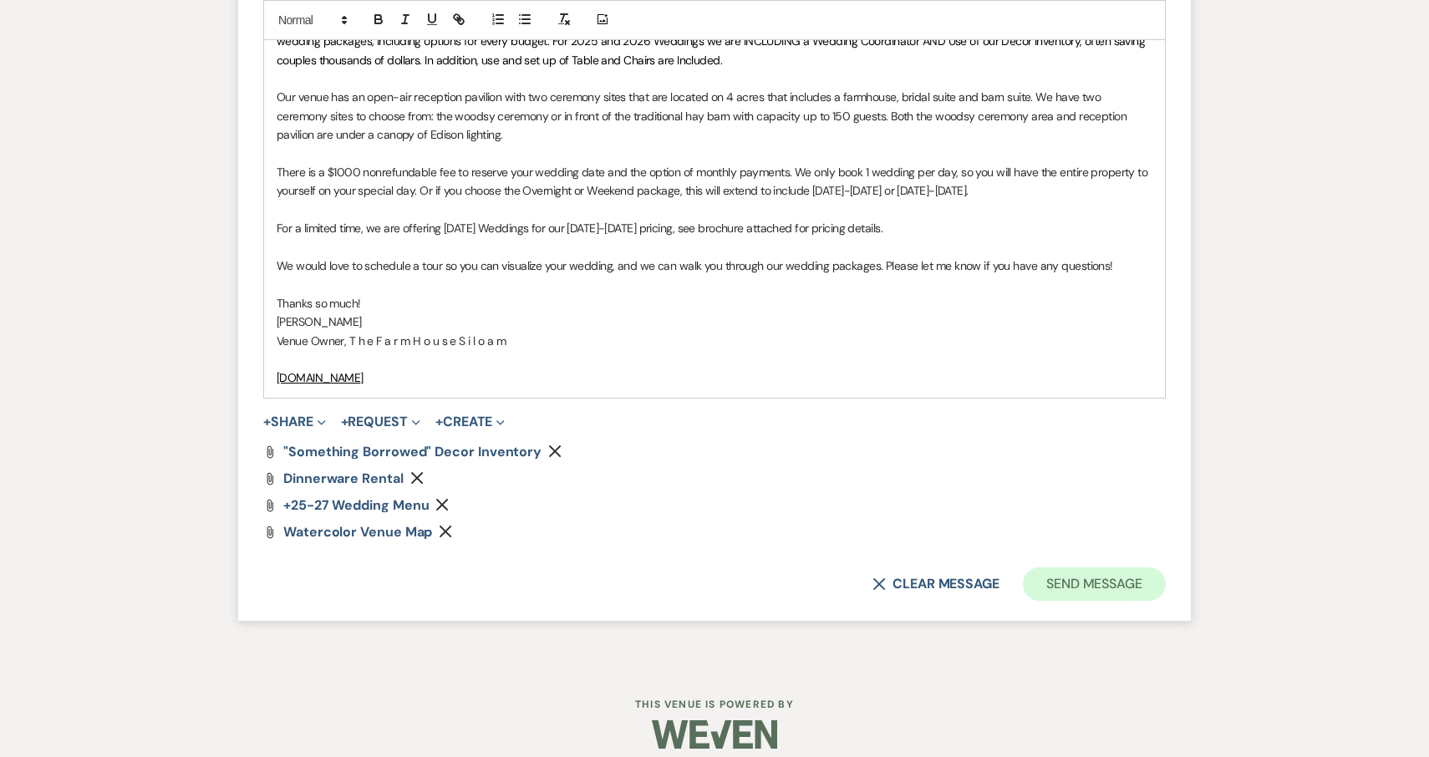
click at [1072, 578] on button "Send Message" at bounding box center [1094, 584] width 143 height 33
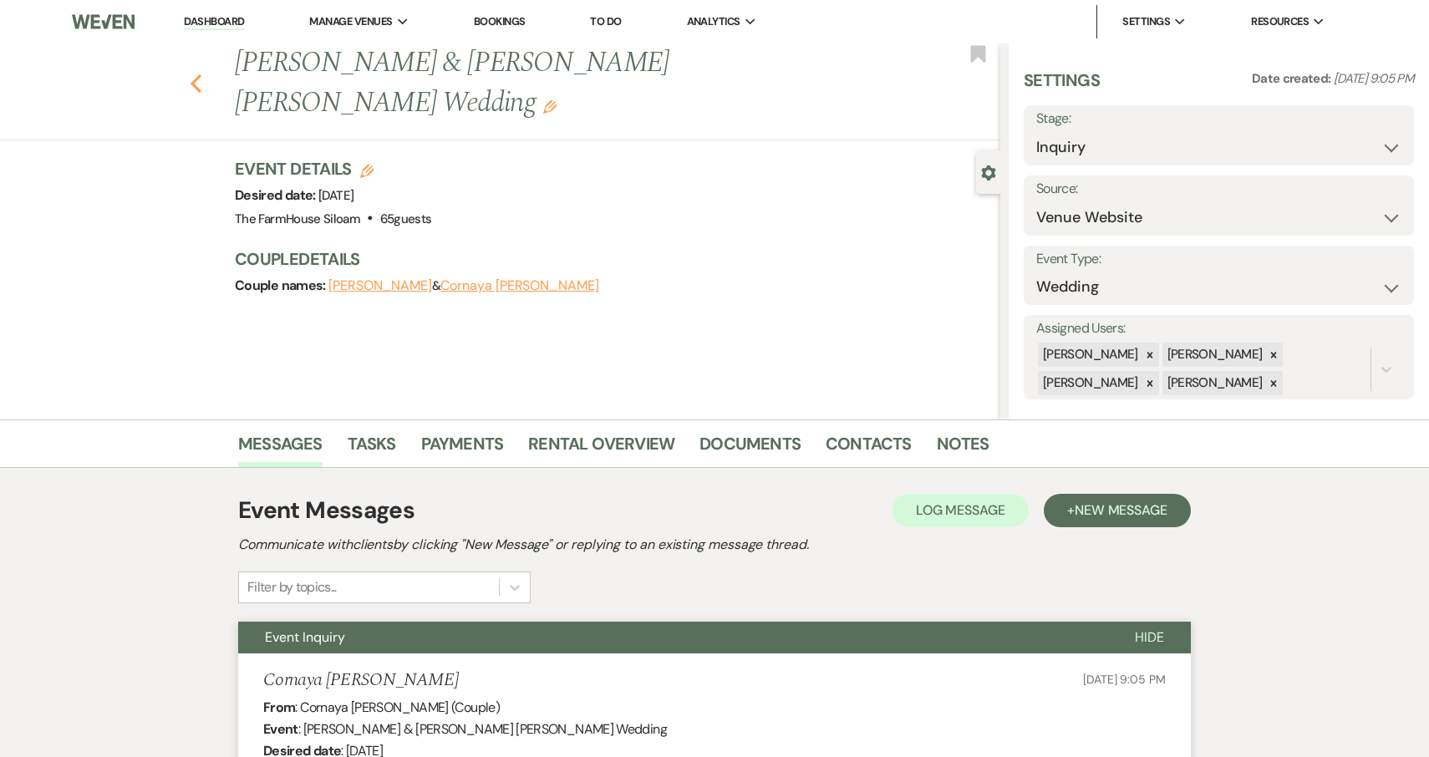
click at [197, 74] on use "button" at bounding box center [196, 83] width 11 height 18
